Goal: Task Accomplishment & Management: Complete application form

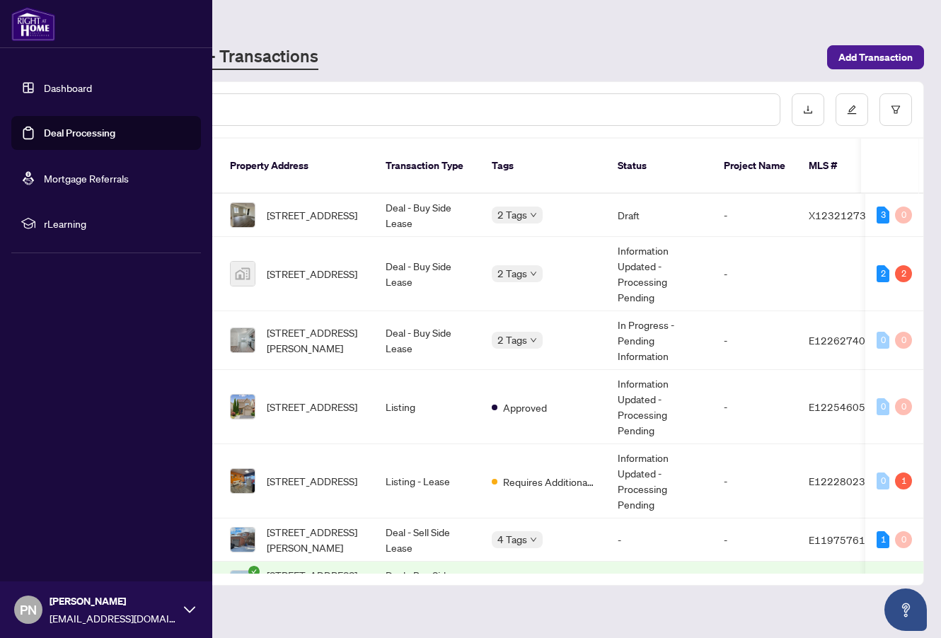
click at [67, 134] on link "Deal Processing" at bounding box center [79, 133] width 71 height 13
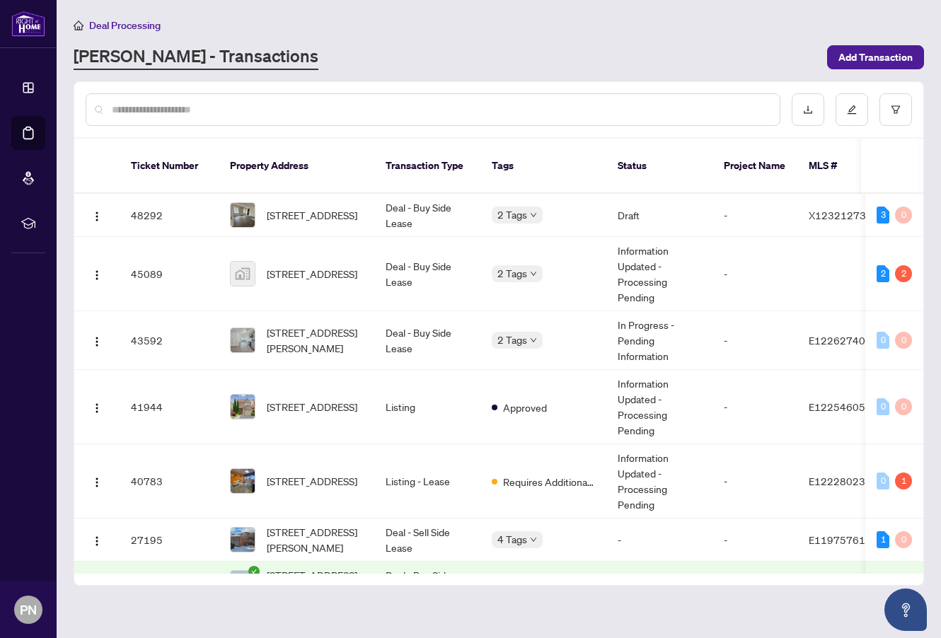
click at [871, 54] on span "Add Transaction" at bounding box center [875, 57] width 74 height 23
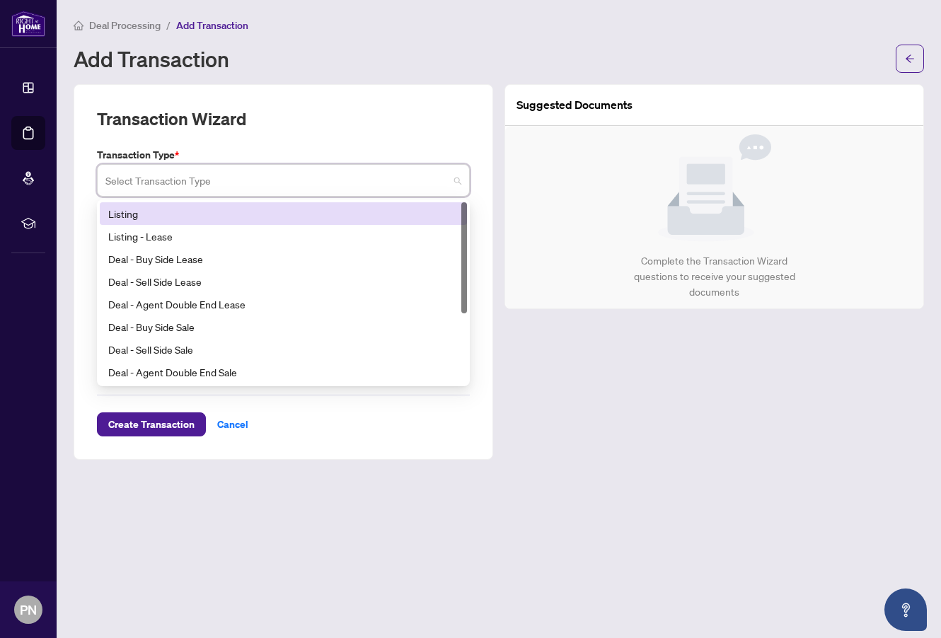
click at [258, 186] on input "search" at bounding box center [276, 182] width 343 height 31
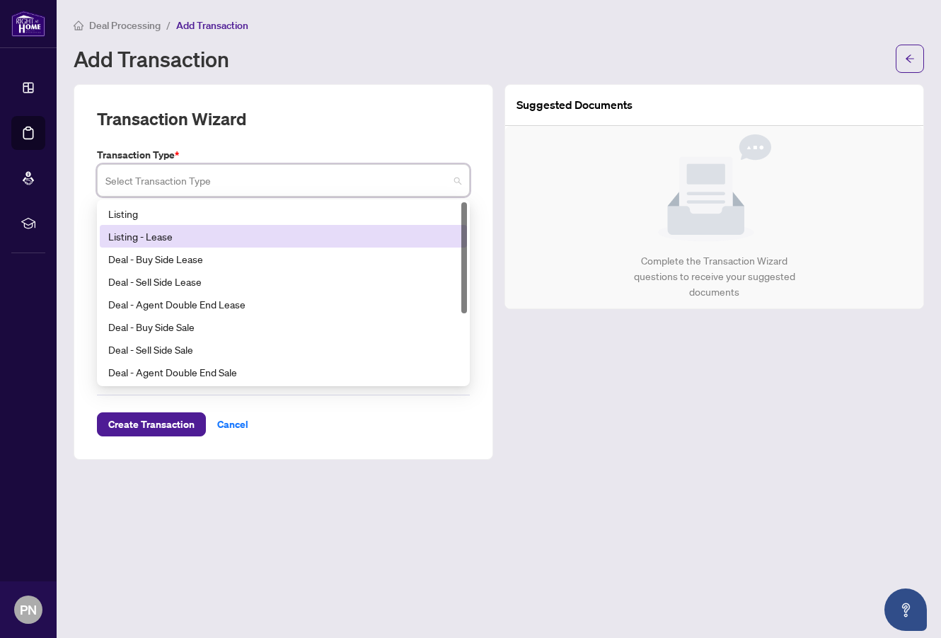
click at [180, 238] on div "Listing - Lease" at bounding box center [283, 237] width 350 height 16
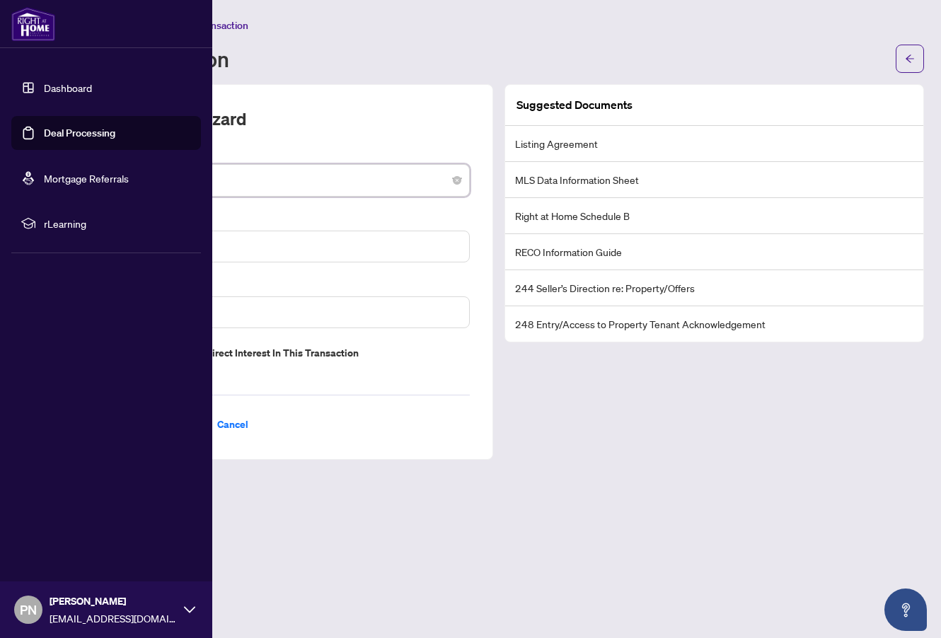
click at [71, 88] on link "Dashboard" at bounding box center [68, 87] width 48 height 13
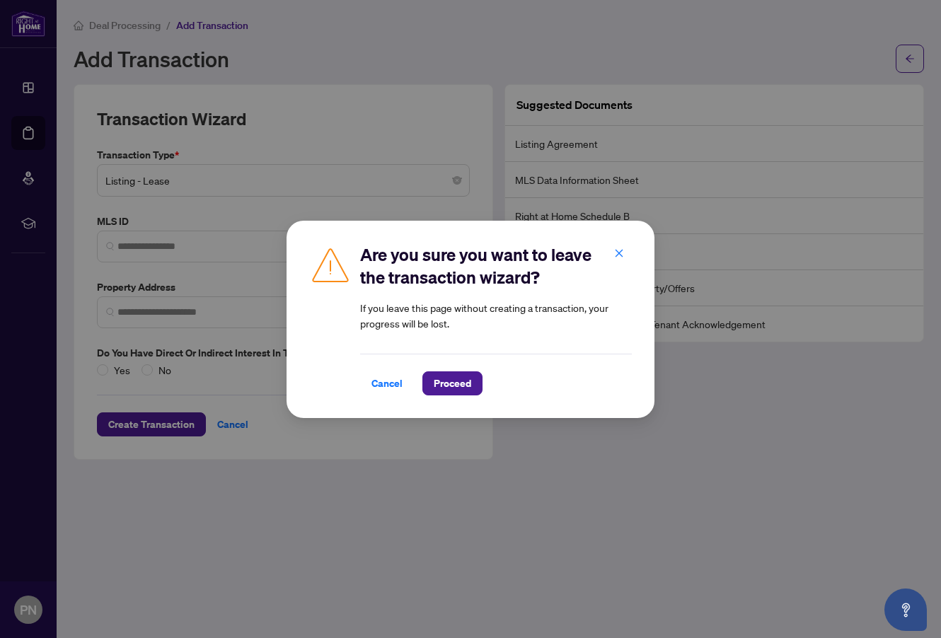
click at [387, 386] on span "Cancel" at bounding box center [386, 383] width 31 height 23
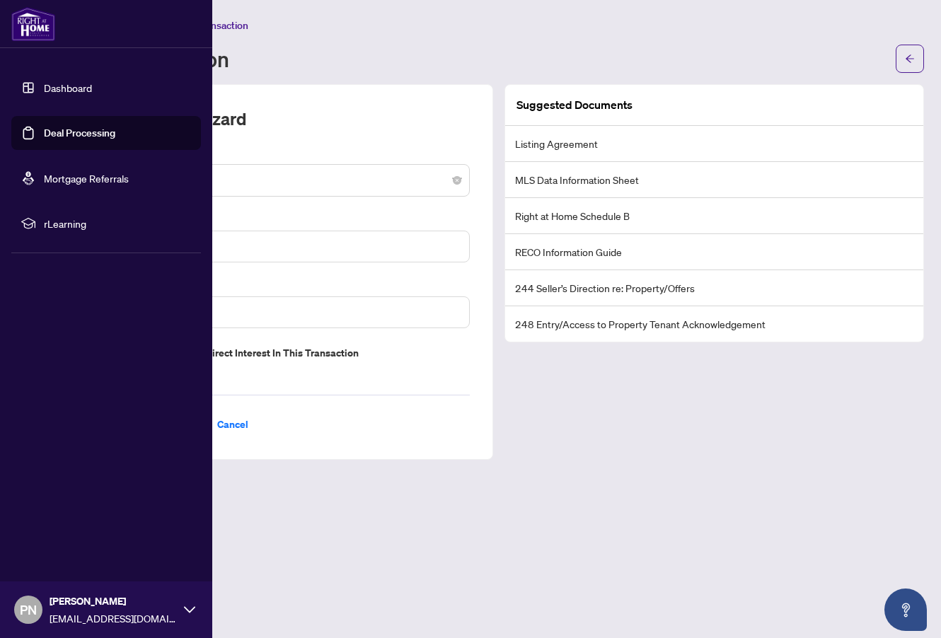
click at [72, 131] on link "Deal Processing" at bounding box center [79, 133] width 71 height 13
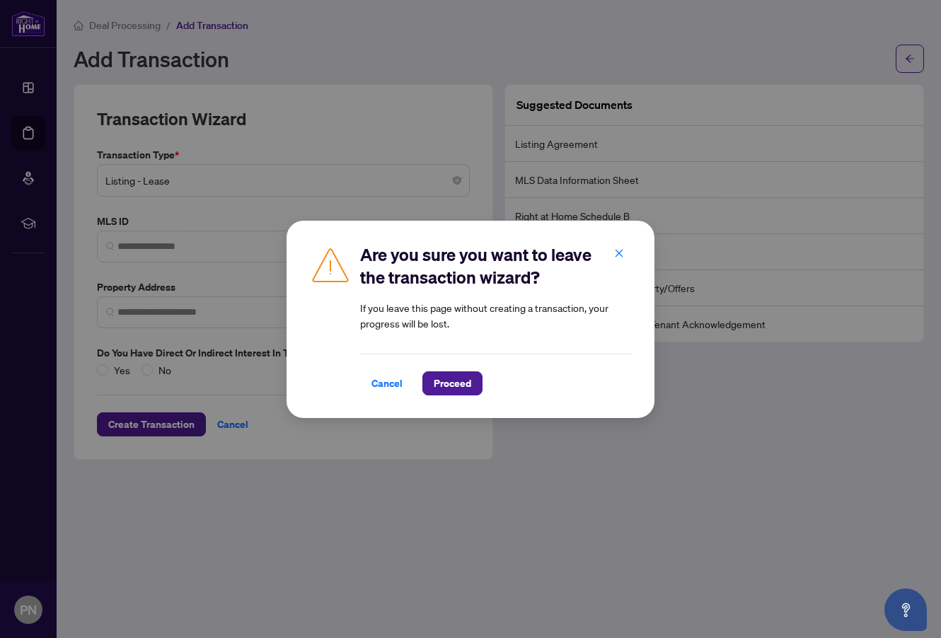
click at [456, 386] on span "Proceed" at bounding box center [452, 383] width 37 height 23
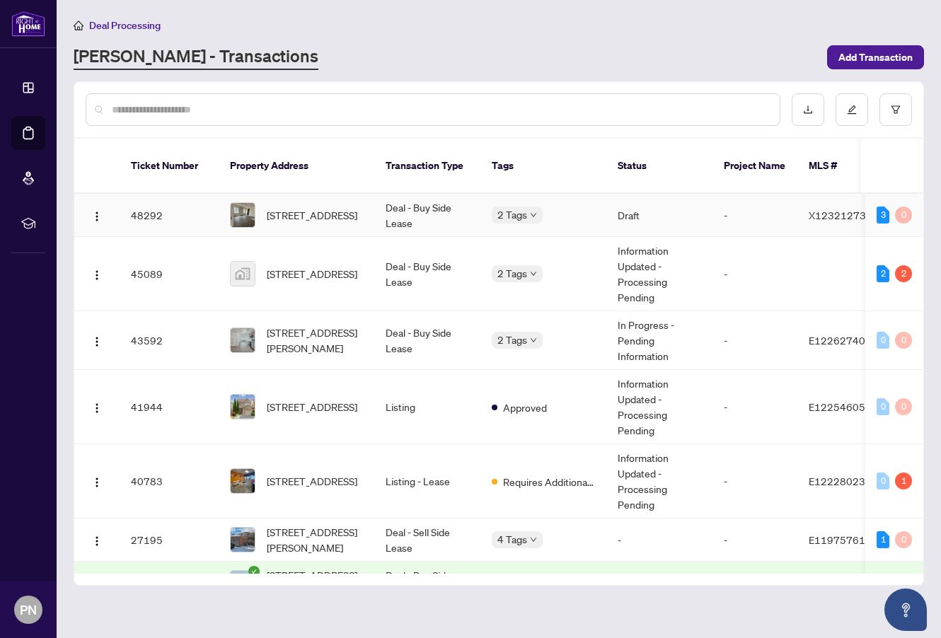
click at [167, 202] on td "48292" at bounding box center [169, 215] width 99 height 43
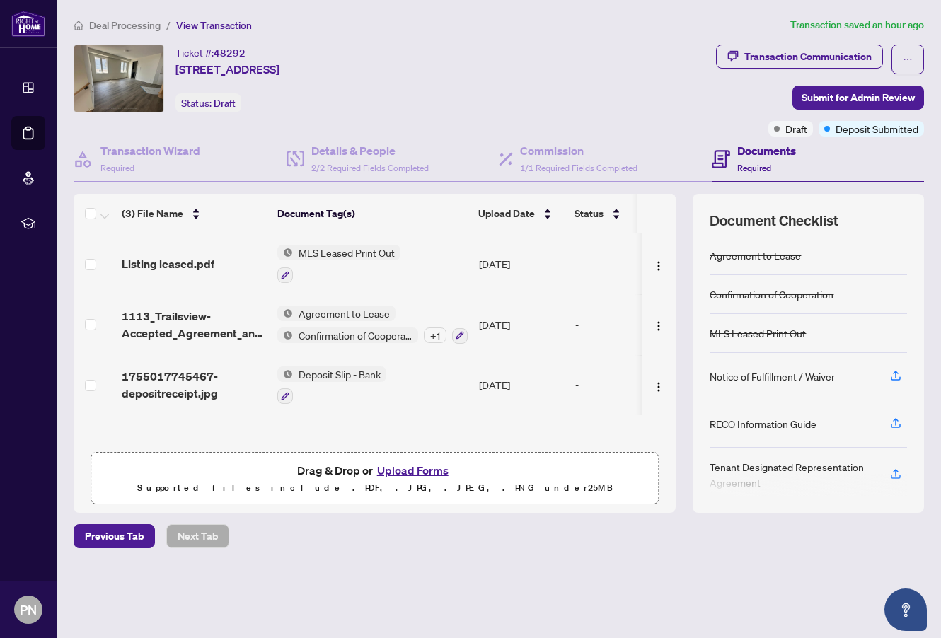
scroll to position [1, 0]
click at [411, 471] on button "Upload Forms" at bounding box center [413, 470] width 80 height 18
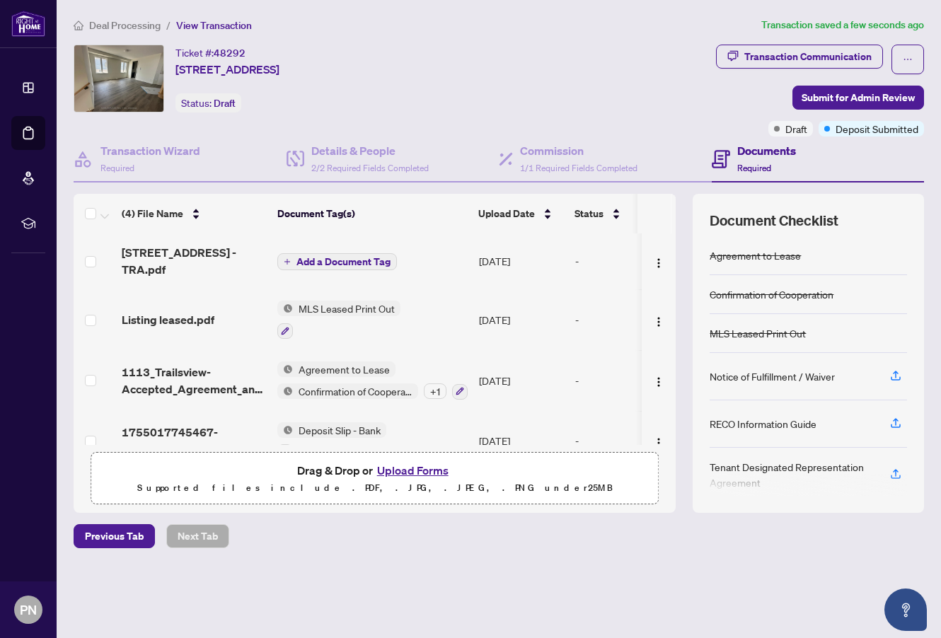
click at [335, 260] on span "Add a Document Tag" at bounding box center [343, 262] width 94 height 10
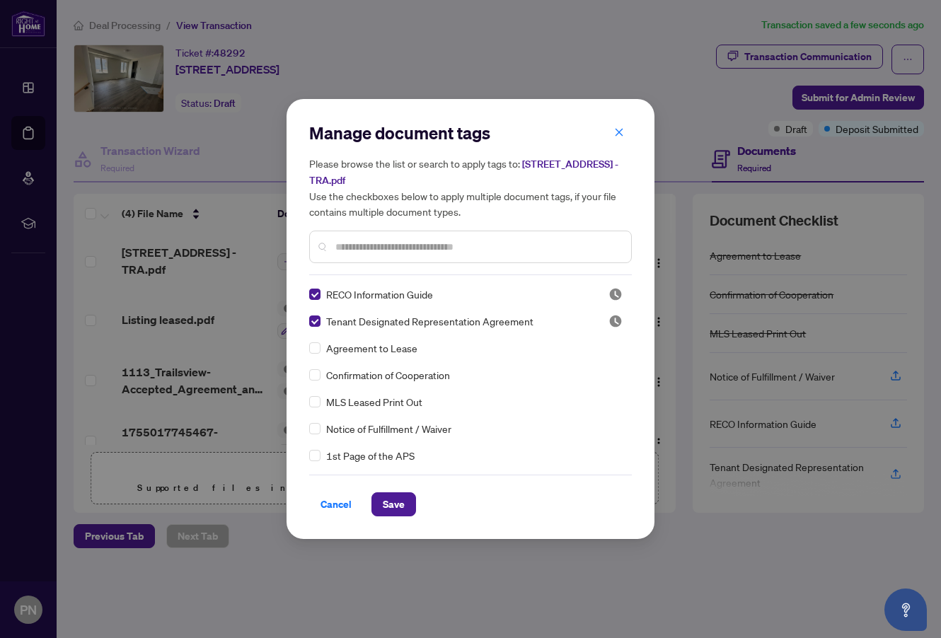
click at [397, 504] on span "Save" at bounding box center [394, 504] width 22 height 23
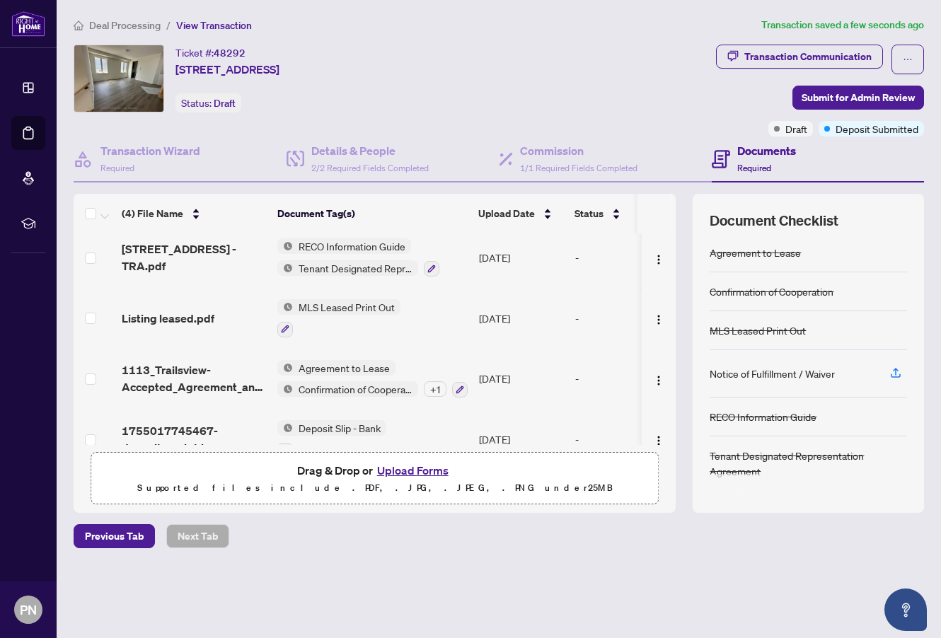
scroll to position [7, 0]
click at [840, 96] on span "Submit for Admin Review" at bounding box center [858, 97] width 113 height 23
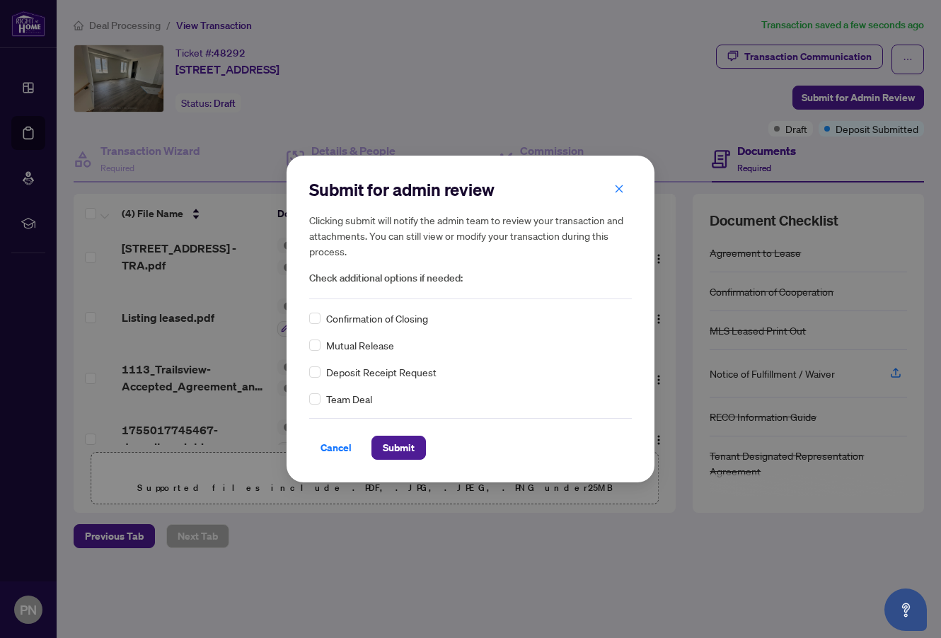
click at [401, 451] on span "Submit" at bounding box center [399, 448] width 32 height 23
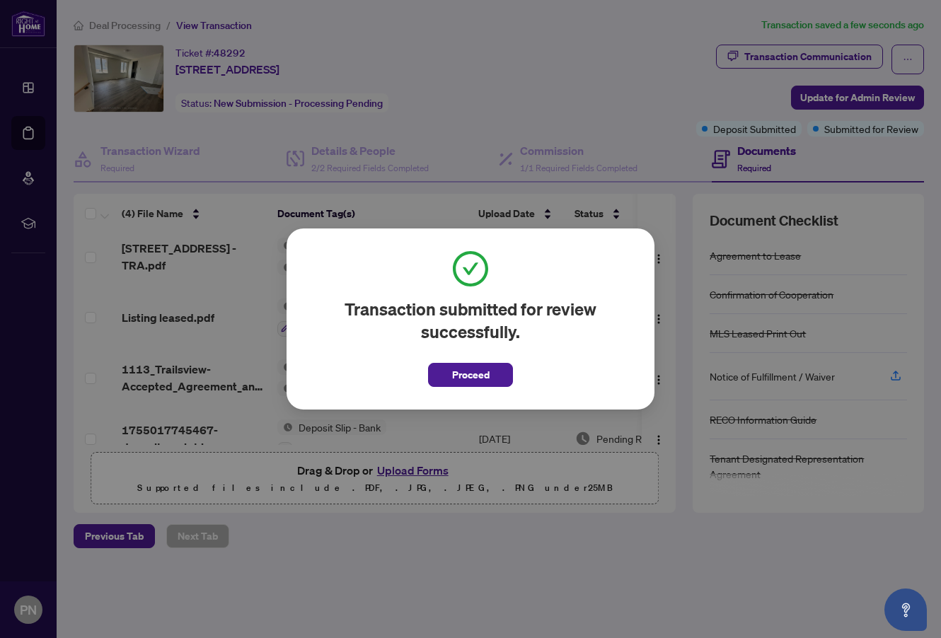
click at [466, 375] on span "Proceed" at bounding box center [470, 375] width 37 height 23
